Goal: Navigation & Orientation: Find specific page/section

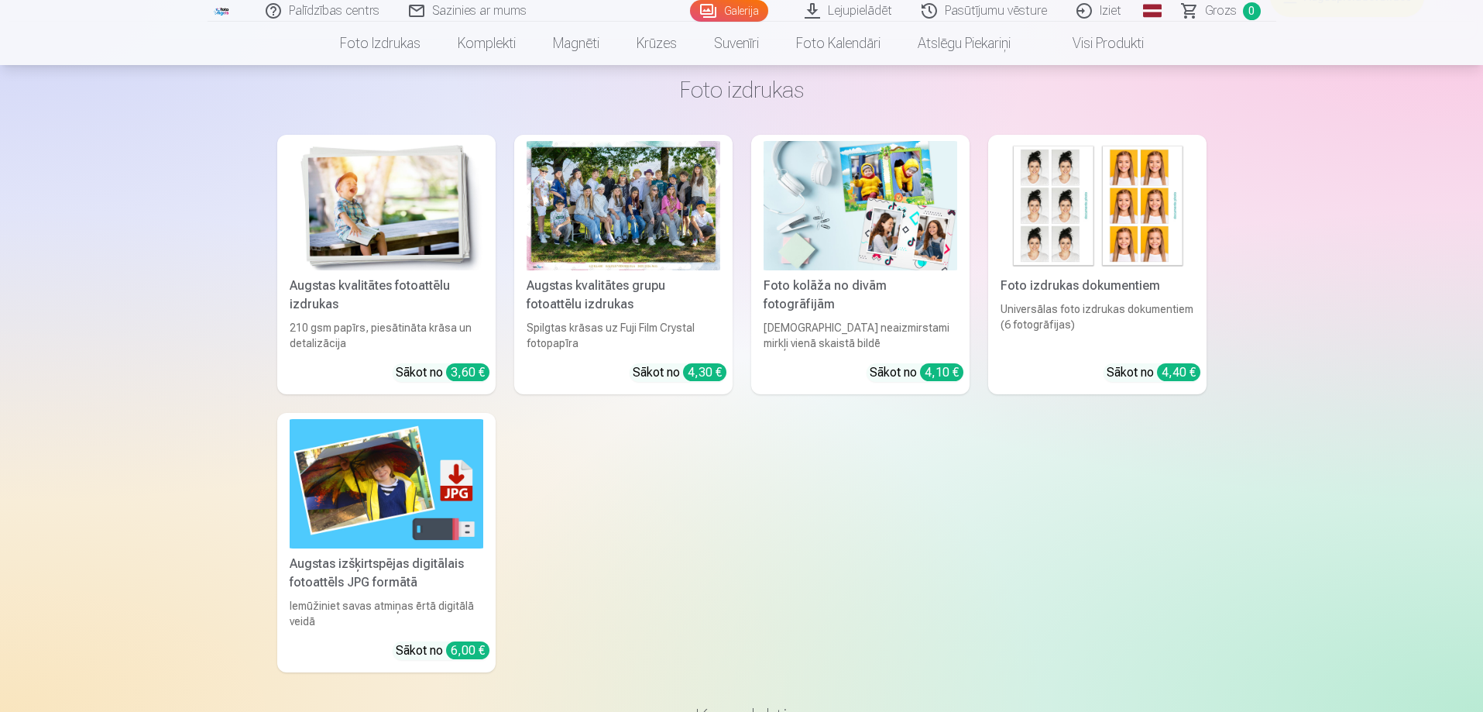
scroll to position [5652, 0]
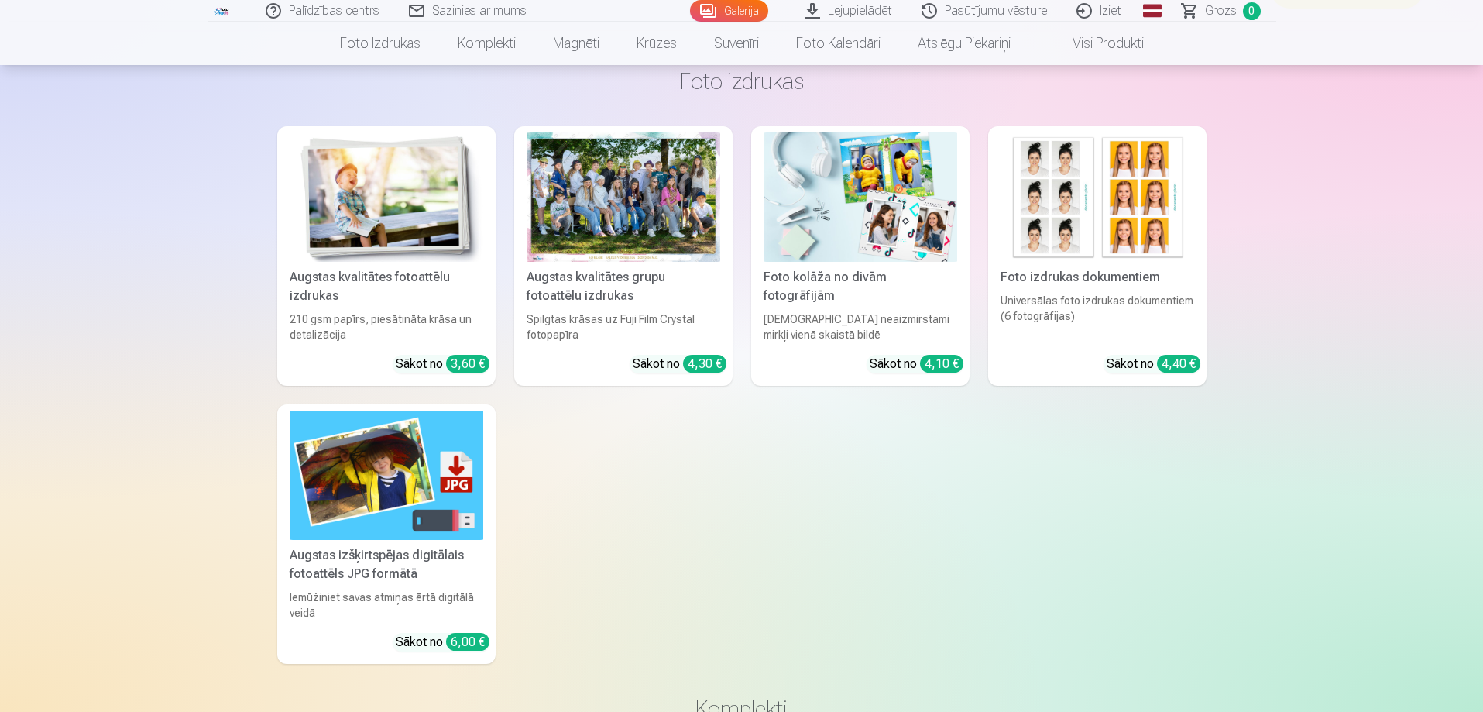
click at [991, 6] on link "Pasūtījumu vēsture" at bounding box center [984, 11] width 155 height 22
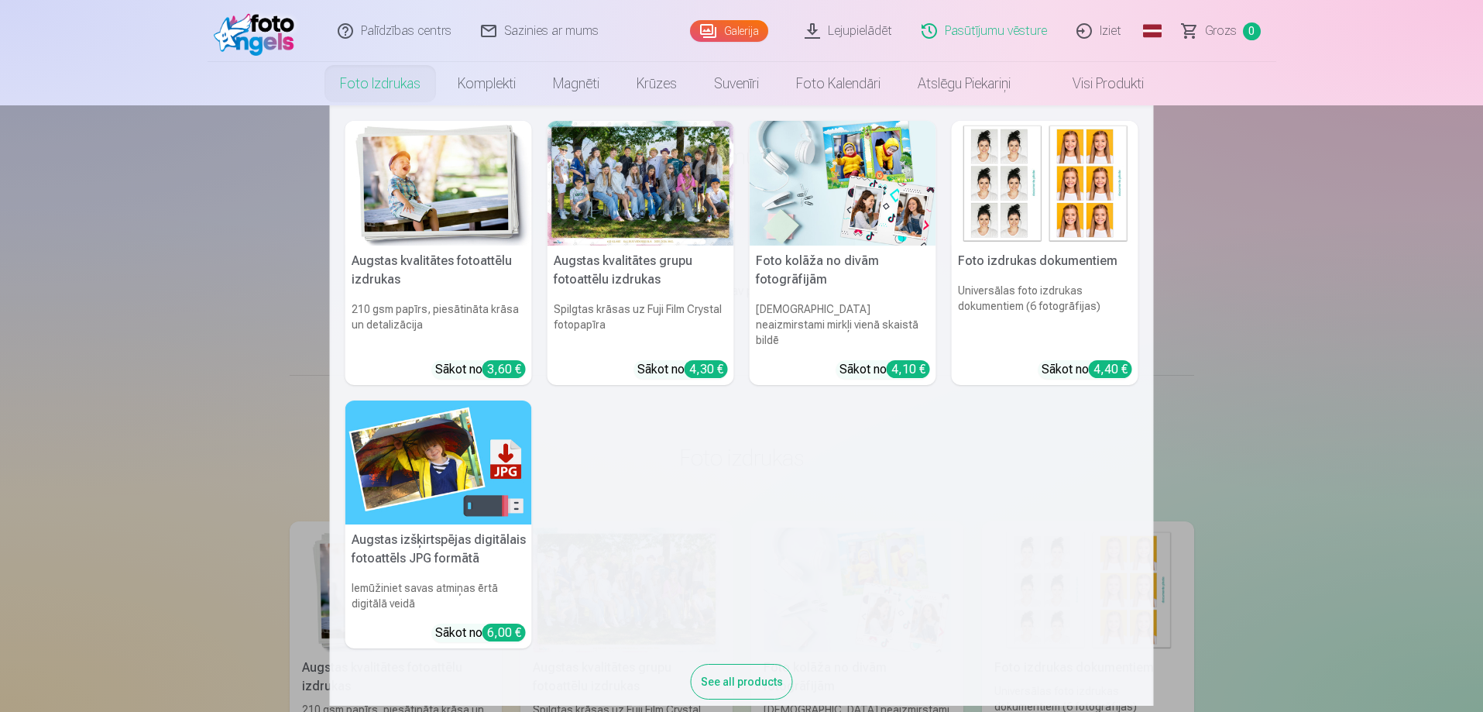
click at [354, 83] on link "Foto izdrukas" at bounding box center [380, 83] width 118 height 43
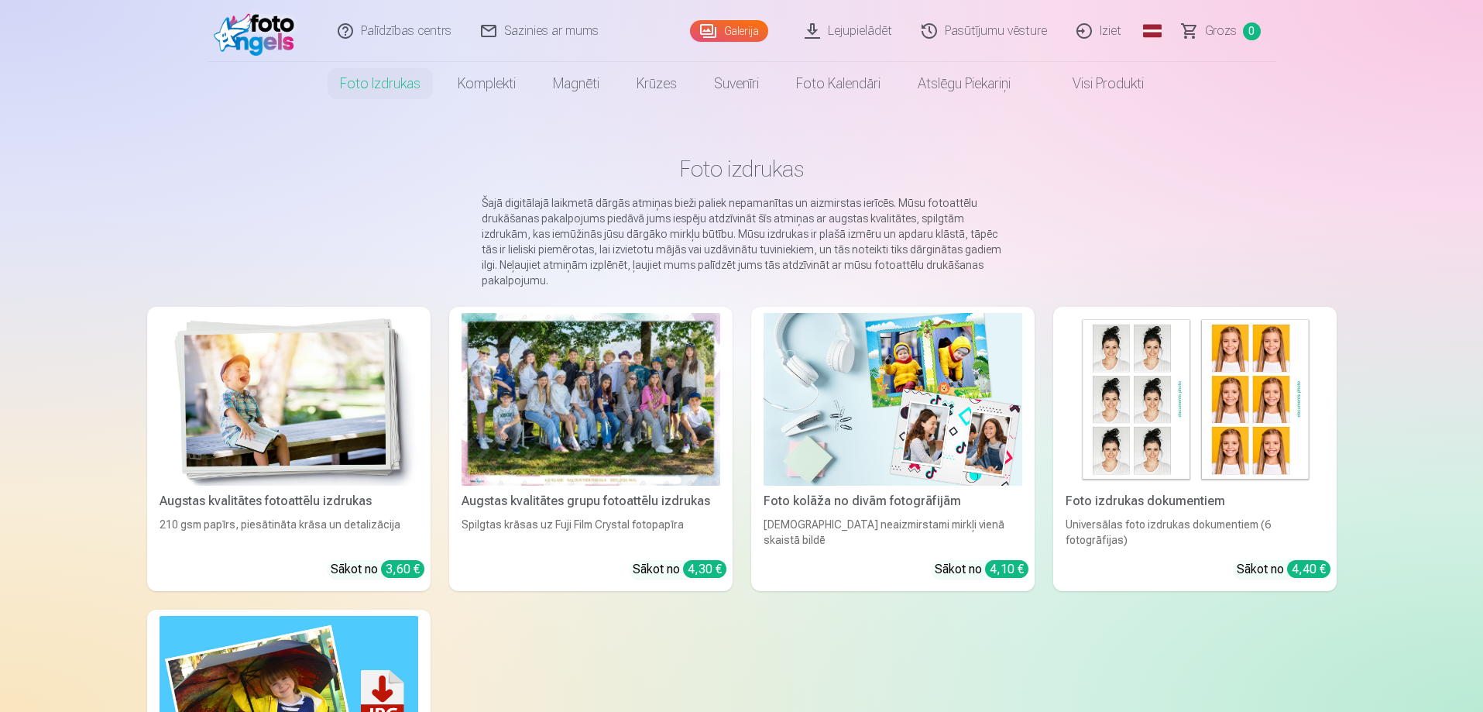
click at [262, 37] on img at bounding box center [258, 31] width 89 height 50
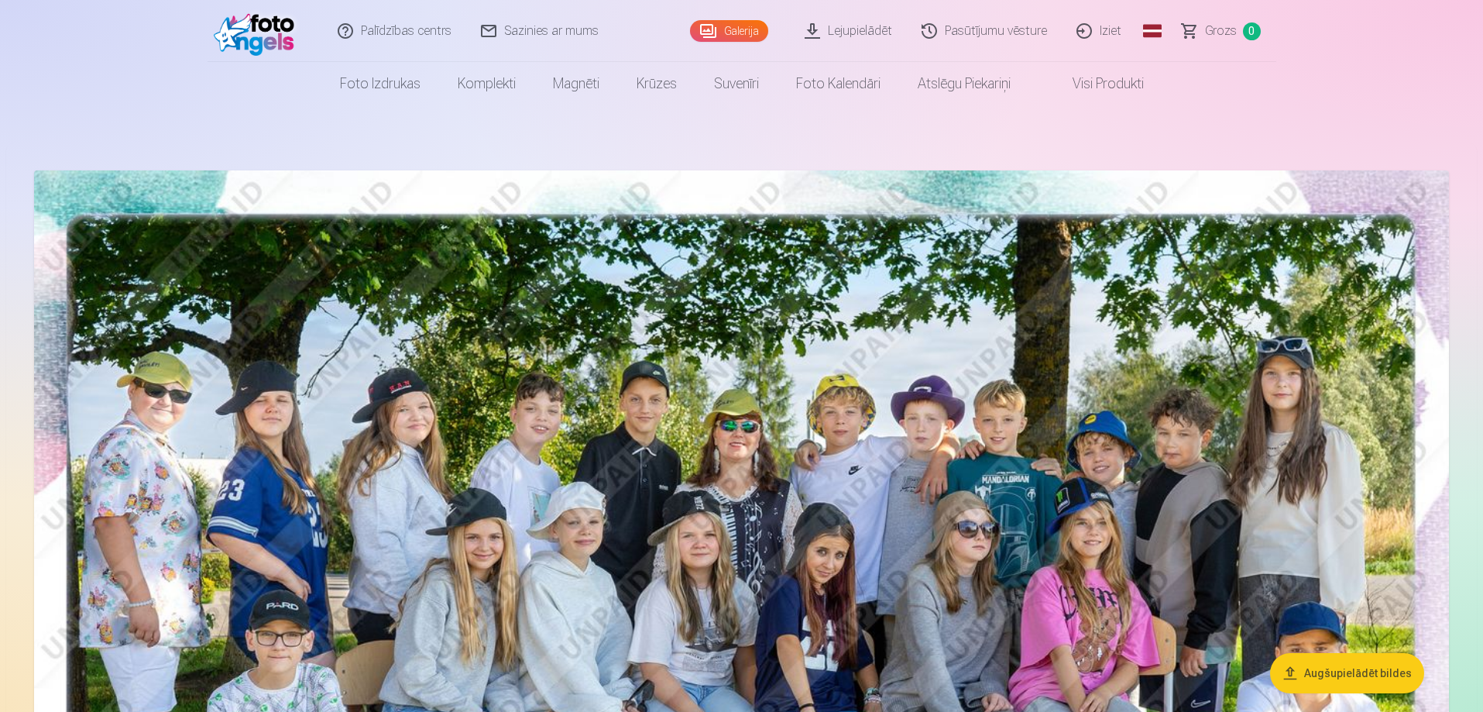
click at [734, 30] on link "Galerija" at bounding box center [729, 31] width 78 height 22
